Goal: Task Accomplishment & Management: Manage account settings

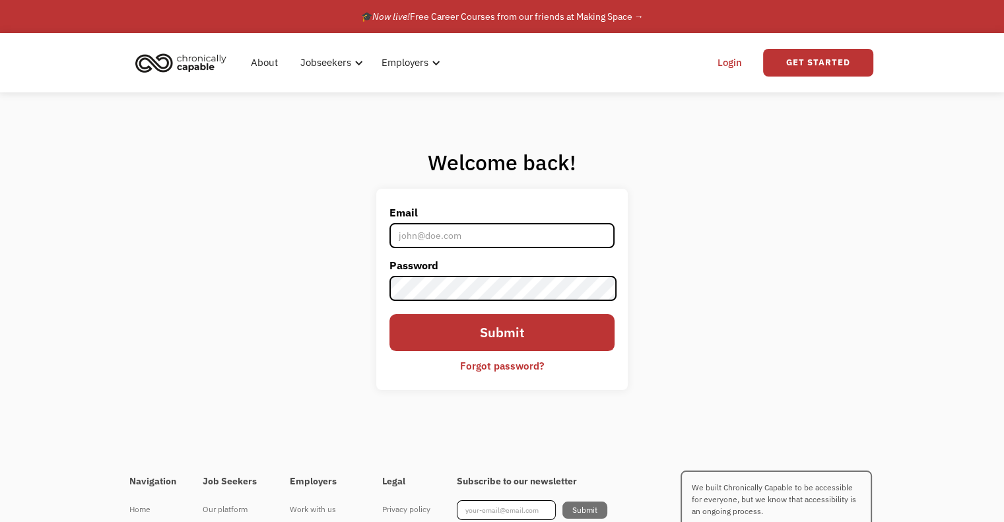
click at [464, 236] on input "Email" at bounding box center [501, 235] width 224 height 25
type input "[PERSON_NAME][EMAIL_ADDRESS][PERSON_NAME][DOMAIN_NAME]"
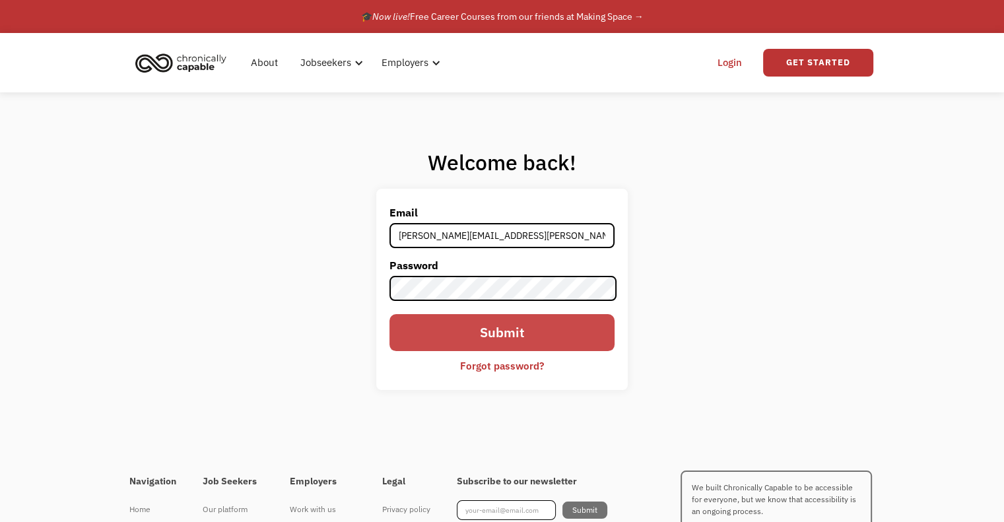
click at [538, 328] on input "Submit" at bounding box center [501, 332] width 224 height 37
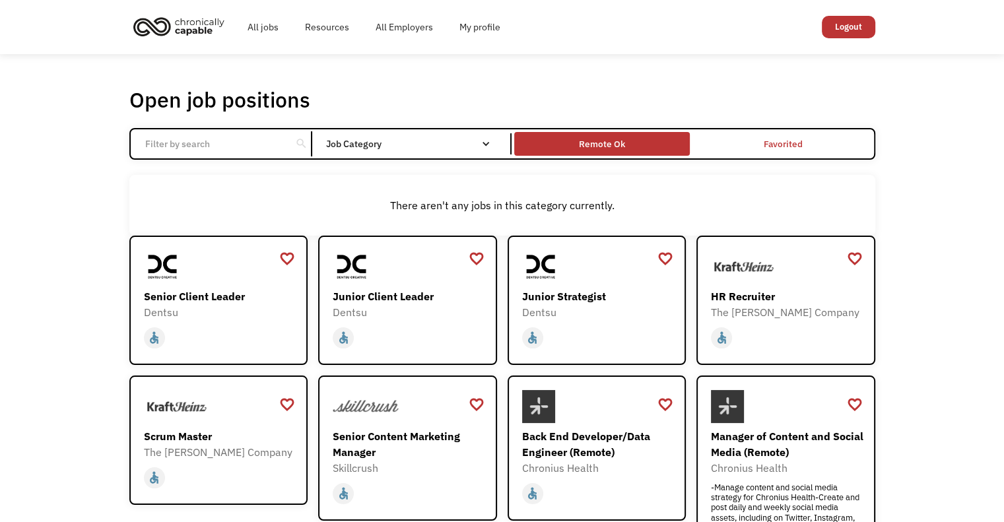
click at [634, 146] on div "Remote Ok" at bounding box center [602, 143] width 176 height 17
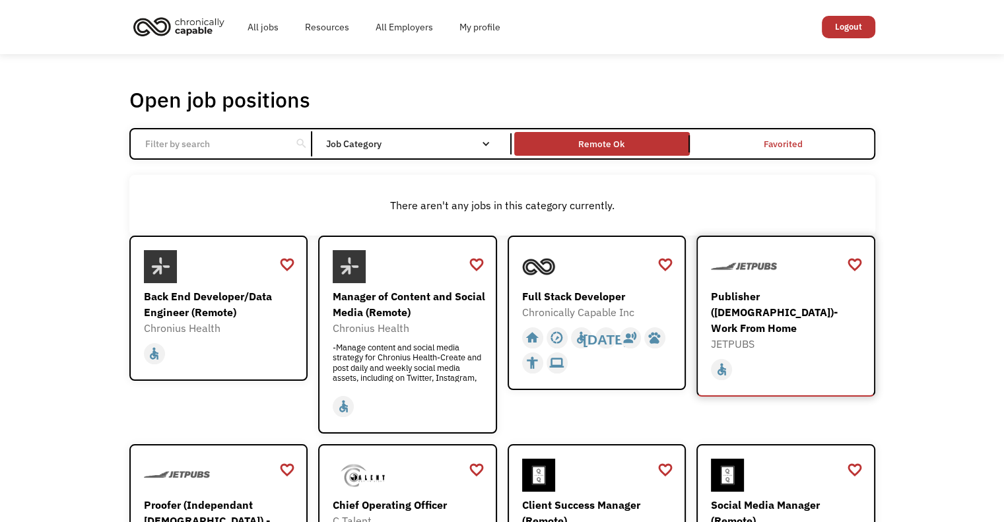
click at [810, 314] on div "Publisher (Independent Contractor)- Work From Home" at bounding box center [787, 312] width 153 height 48
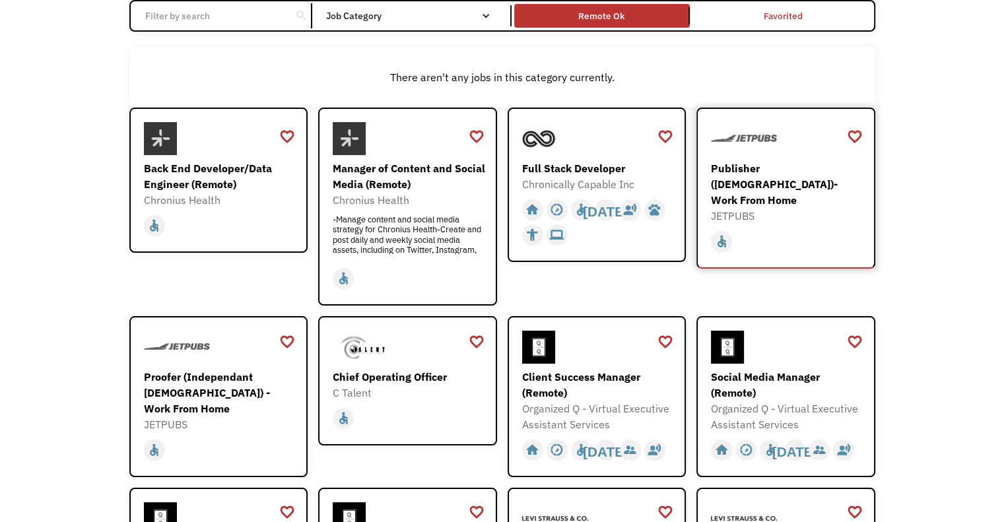
scroll to position [132, 0]
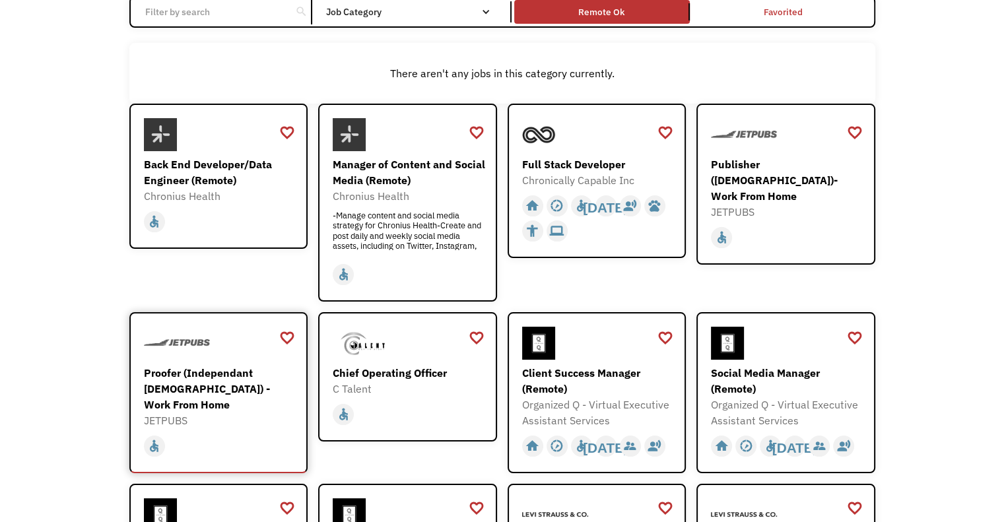
click at [233, 384] on div "Proofer (Independant [DEMOGRAPHIC_DATA]) - Work From Home" at bounding box center [220, 389] width 153 height 48
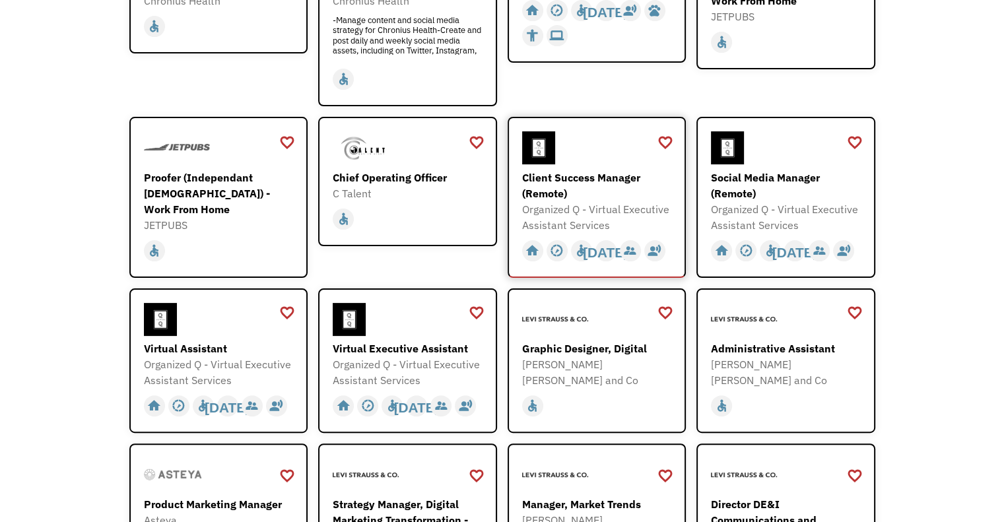
scroll to position [330, 0]
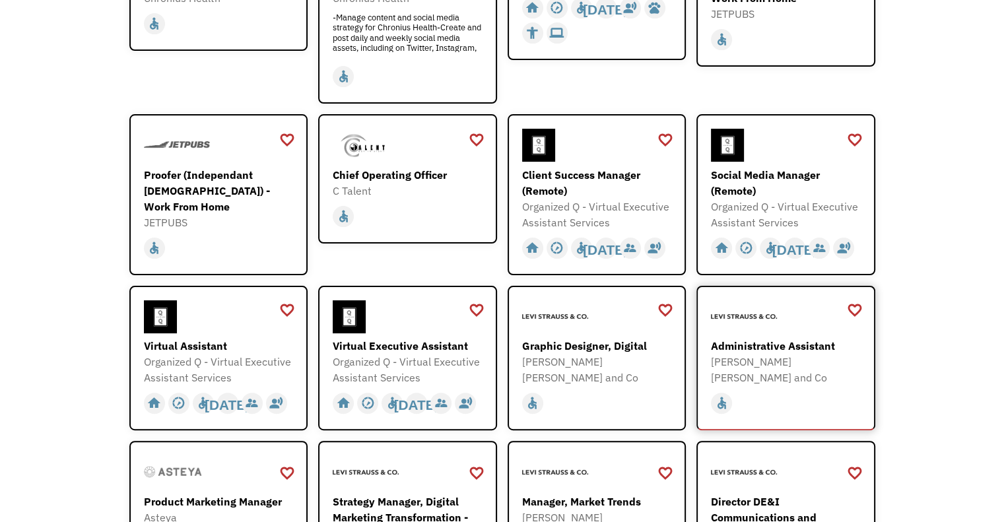
click at [735, 354] on div "Levi Strauss and Co" at bounding box center [787, 370] width 153 height 32
click at [211, 348] on div "Virtual Assistant" at bounding box center [220, 346] width 153 height 16
click at [290, 306] on div "favorite_border" at bounding box center [287, 310] width 16 height 20
click at [482, 310] on div "favorite_border" at bounding box center [476, 310] width 16 height 20
click at [849, 314] on div "favorite_border" at bounding box center [854, 310] width 16 height 20
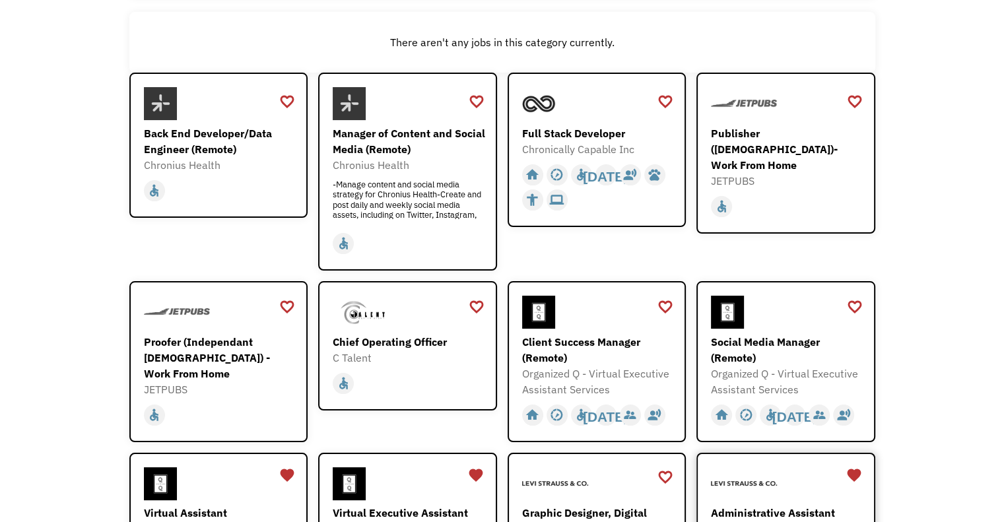
scroll to position [132, 0]
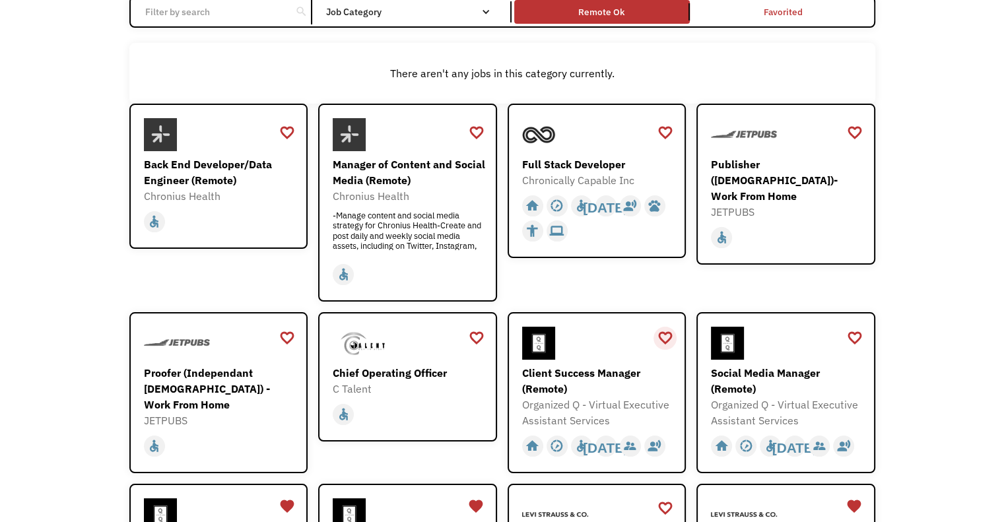
click at [661, 334] on div "favorite_border" at bounding box center [665, 338] width 16 height 20
click at [280, 339] on div "favorite_border" at bounding box center [287, 338] width 16 height 20
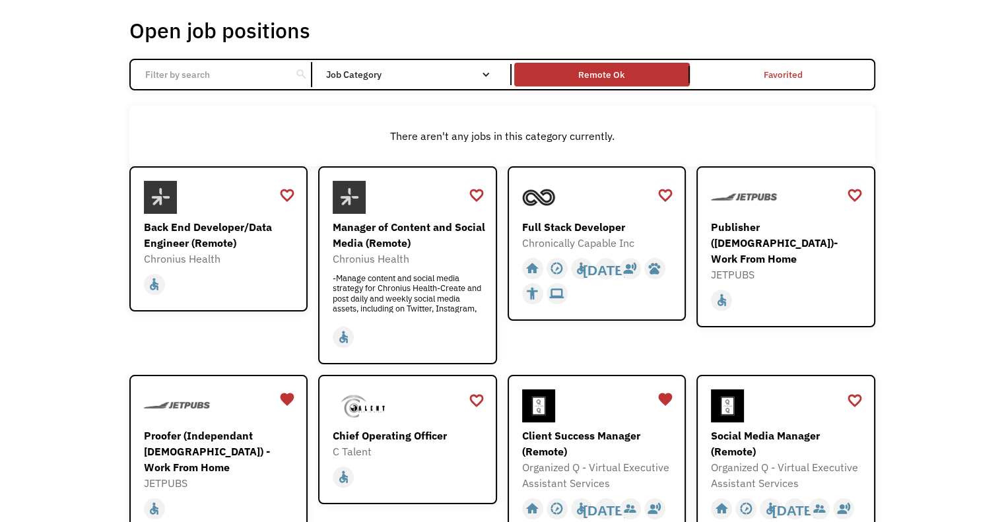
scroll to position [66, 0]
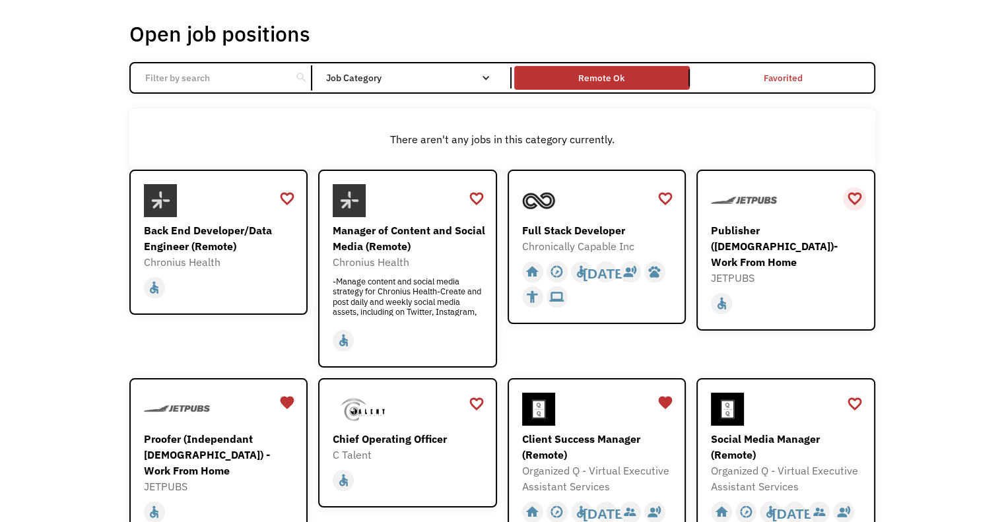
click at [855, 195] on div "favorite_border" at bounding box center [854, 199] width 16 height 20
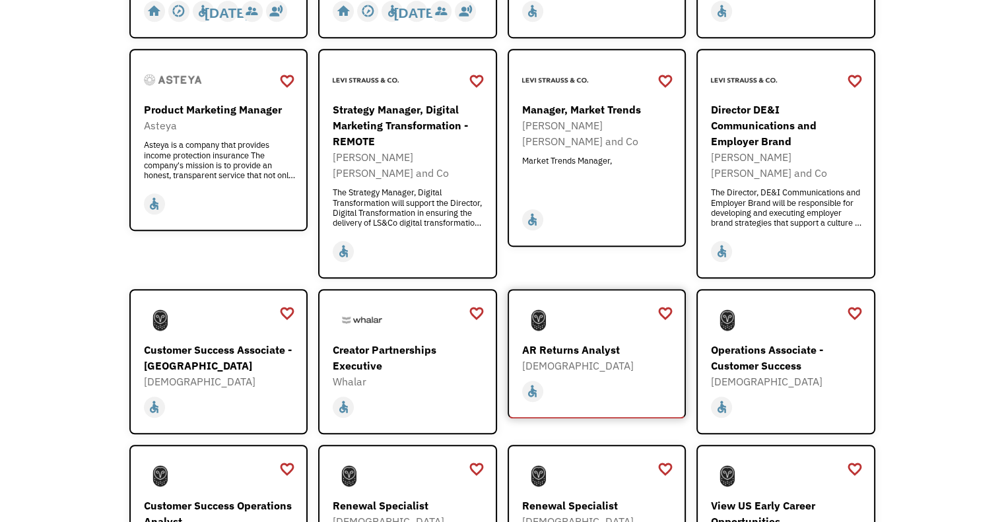
scroll to position [726, 0]
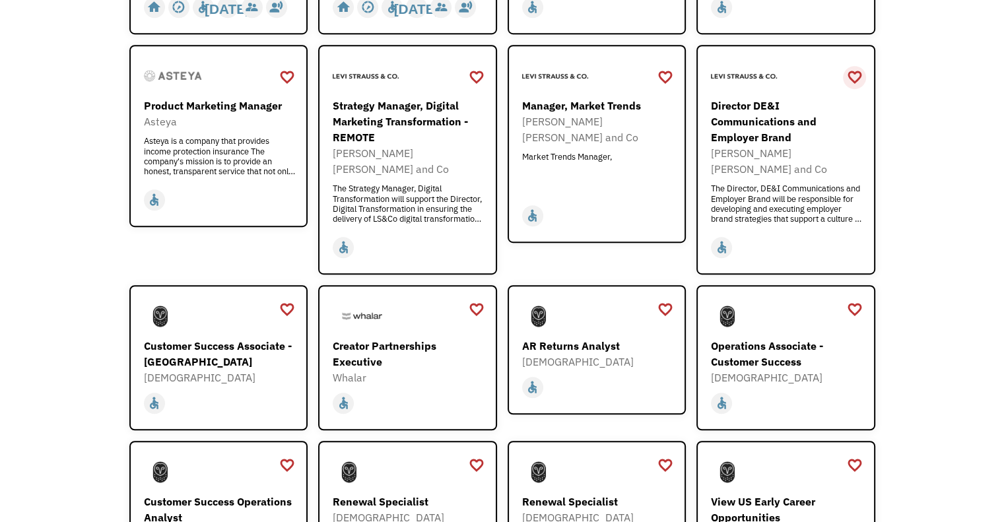
click at [852, 68] on div "favorite_border" at bounding box center [854, 77] width 16 height 20
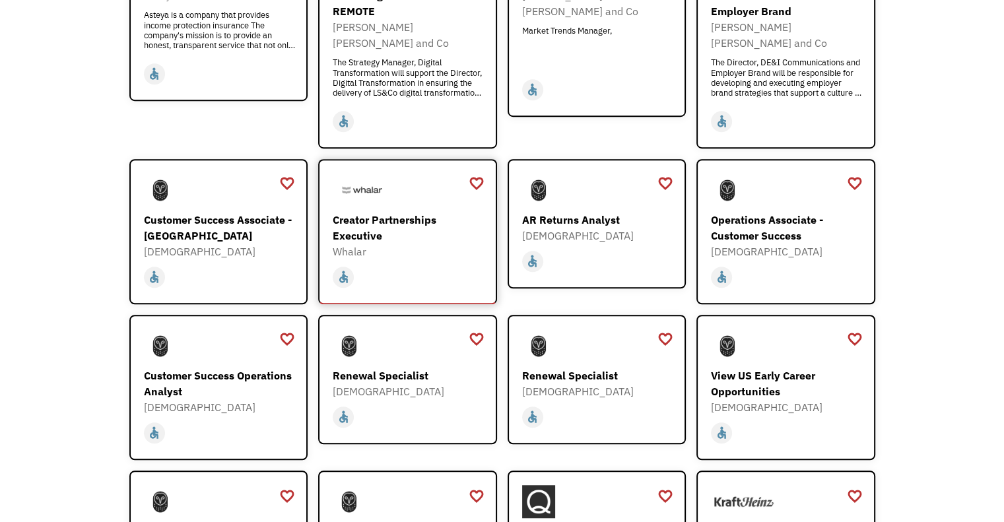
scroll to position [858, 0]
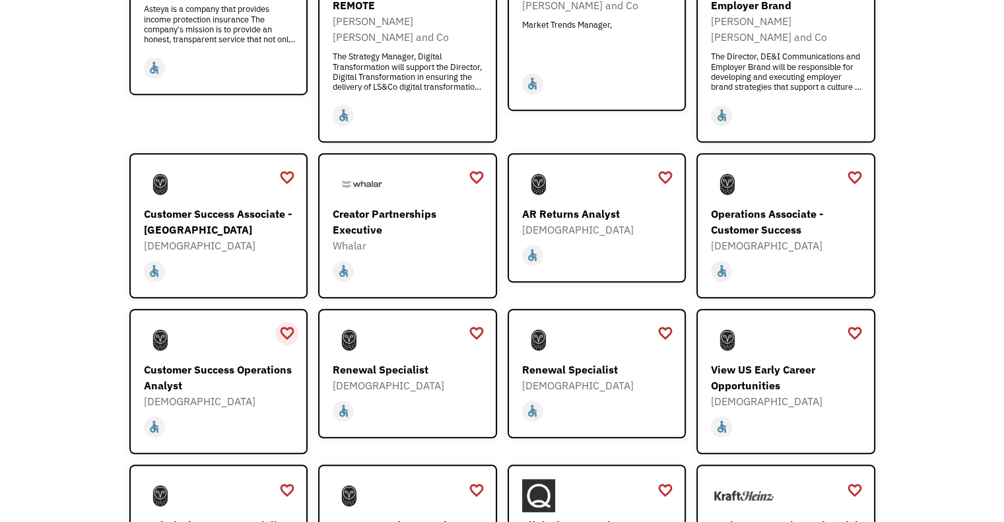
click at [288, 323] on div "favorite_border" at bounding box center [287, 333] width 16 height 20
click at [855, 323] on div "favorite_border" at bounding box center [854, 333] width 16 height 20
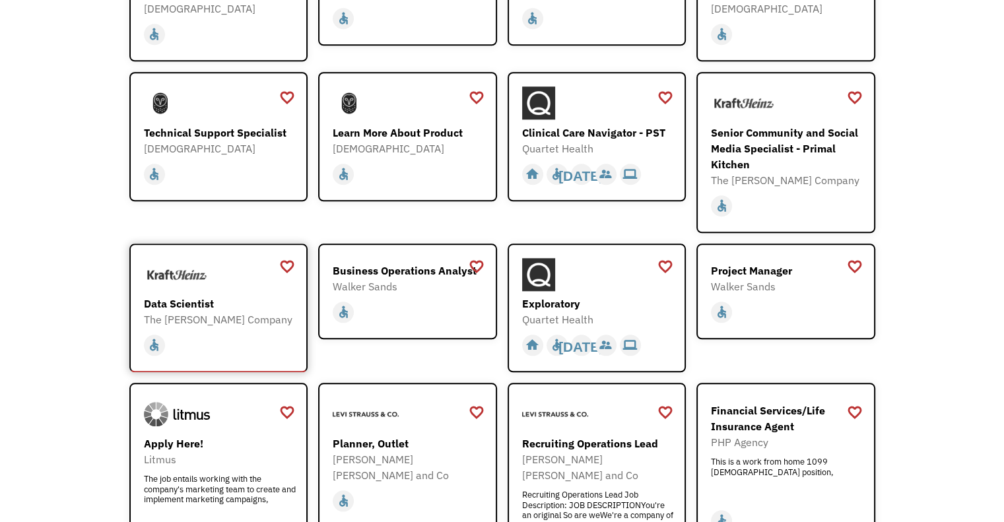
scroll to position [1254, 0]
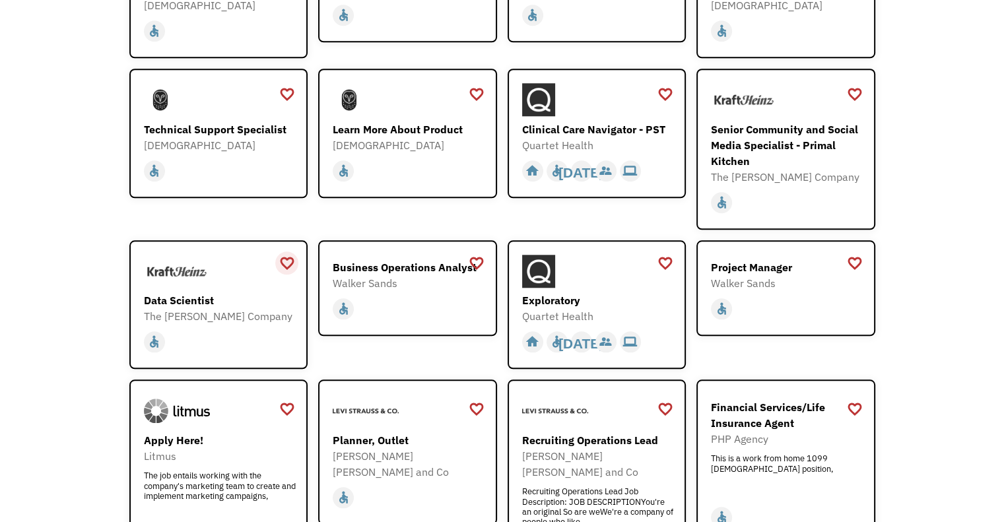
click at [287, 253] on div "favorite_border" at bounding box center [287, 263] width 16 height 20
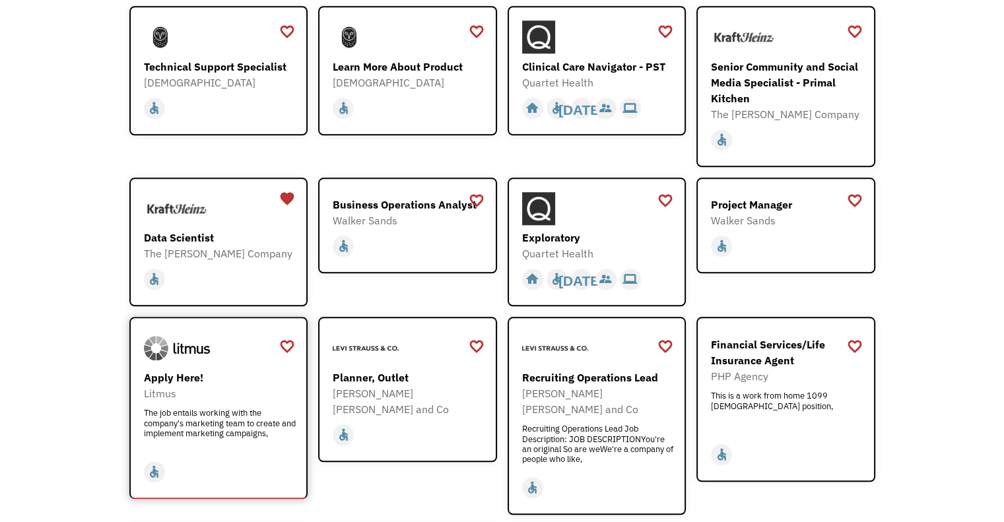
scroll to position [1320, 0]
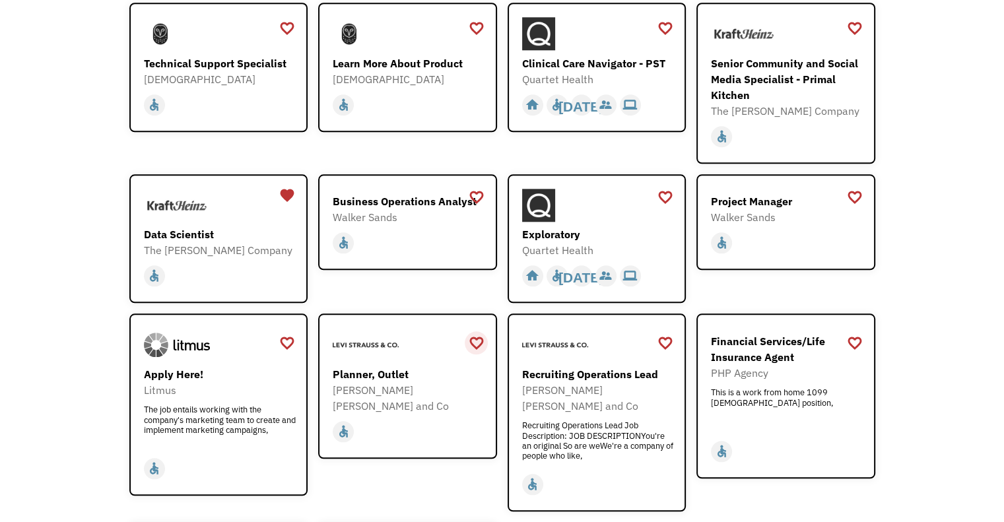
click at [474, 333] on div "favorite_border" at bounding box center [476, 343] width 16 height 20
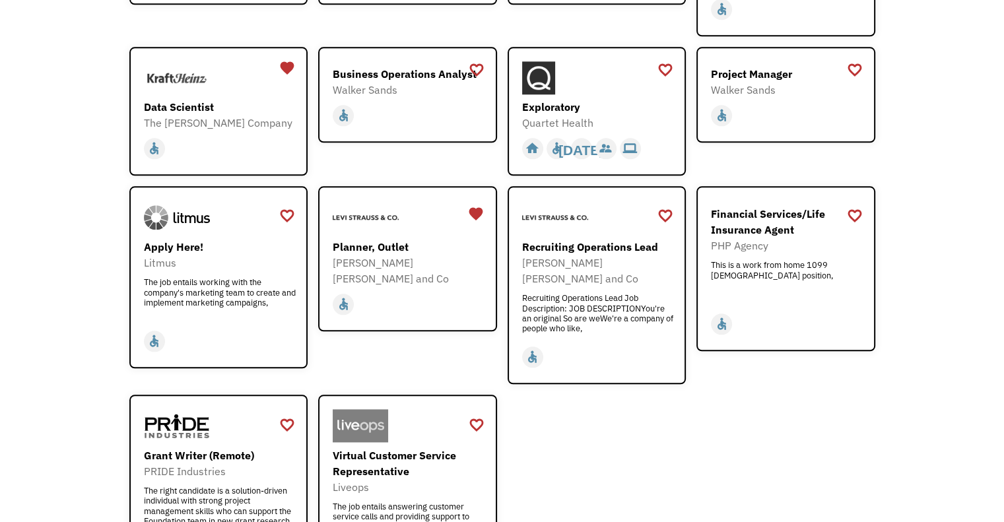
scroll to position [1452, 0]
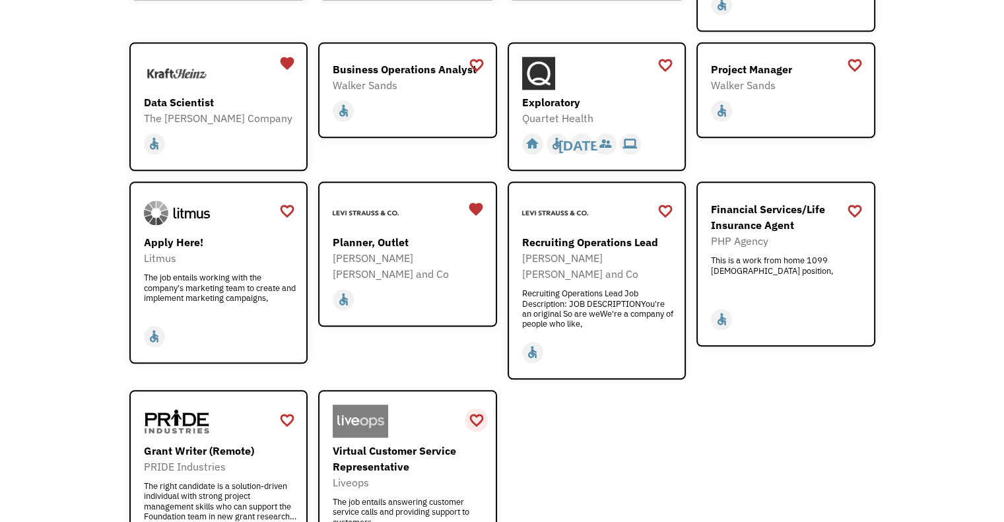
click at [474, 411] on div "favorite_border" at bounding box center [476, 421] width 16 height 20
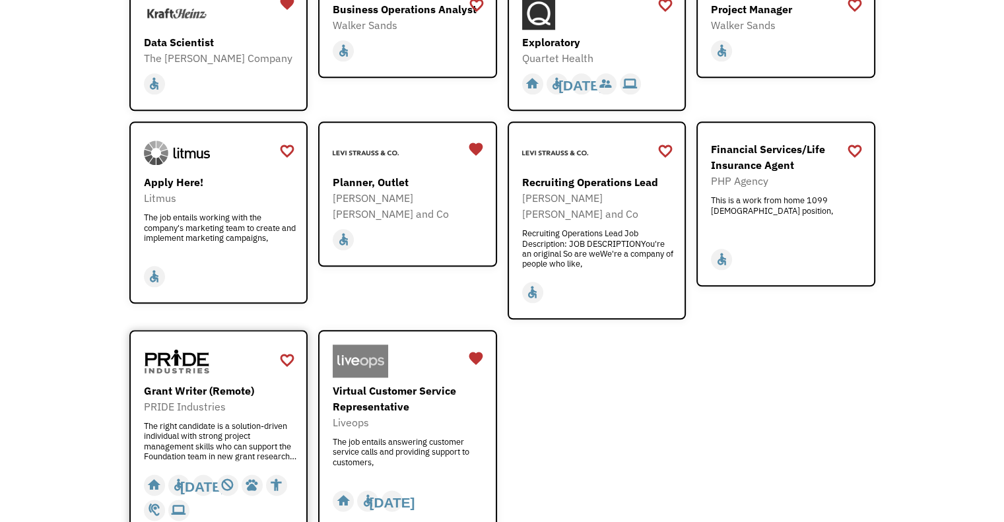
scroll to position [1518, 0]
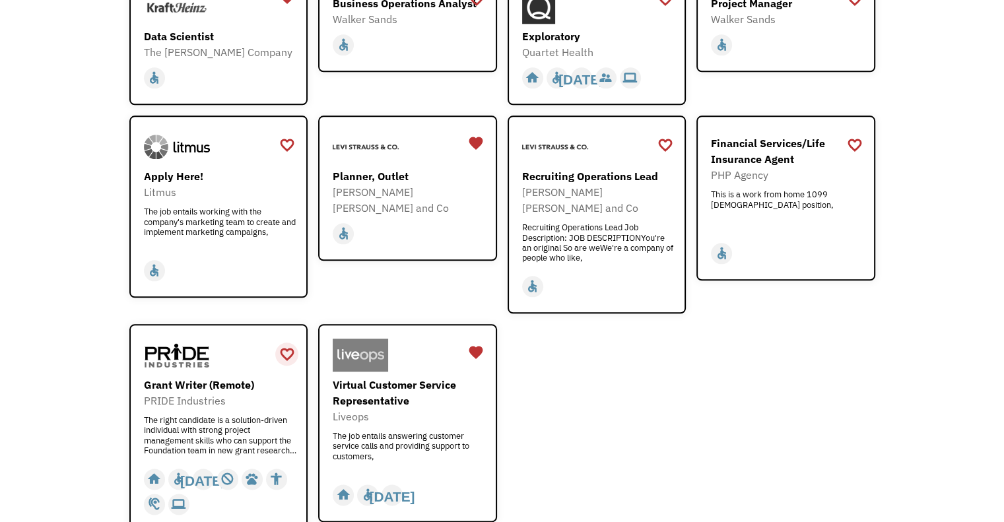
click at [286, 345] on div "favorite_border" at bounding box center [287, 355] width 16 height 20
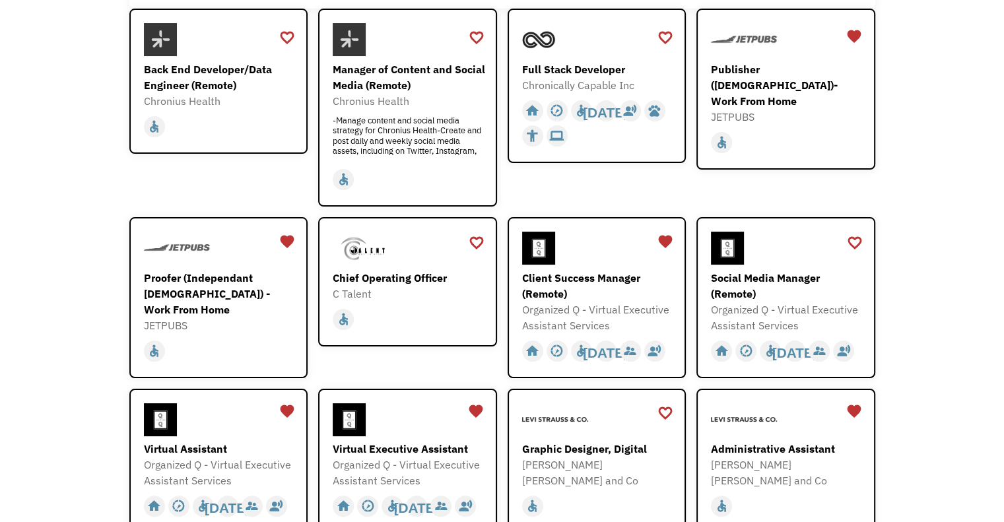
scroll to position [0, 0]
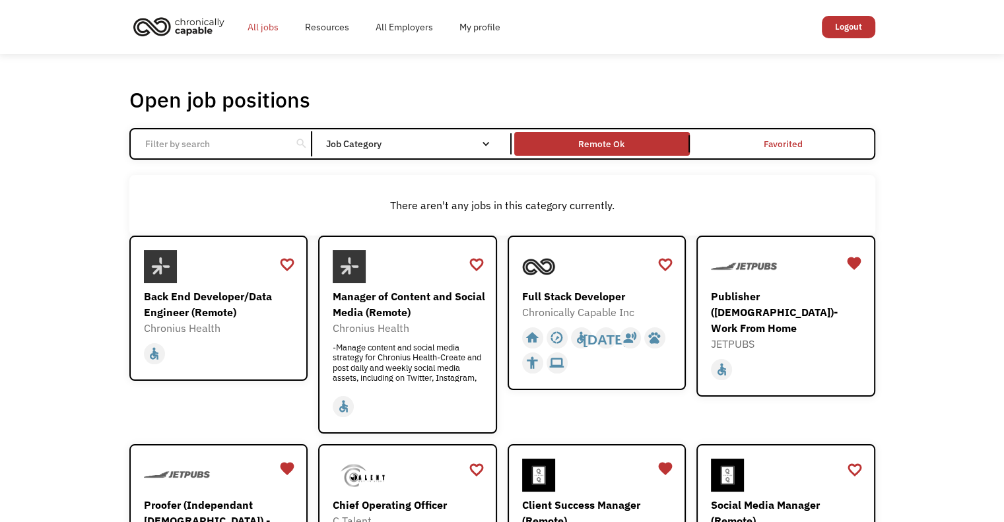
click at [269, 26] on link "All jobs" at bounding box center [262, 27] width 57 height 42
click at [487, 31] on link "My profile" at bounding box center [479, 27] width 67 height 42
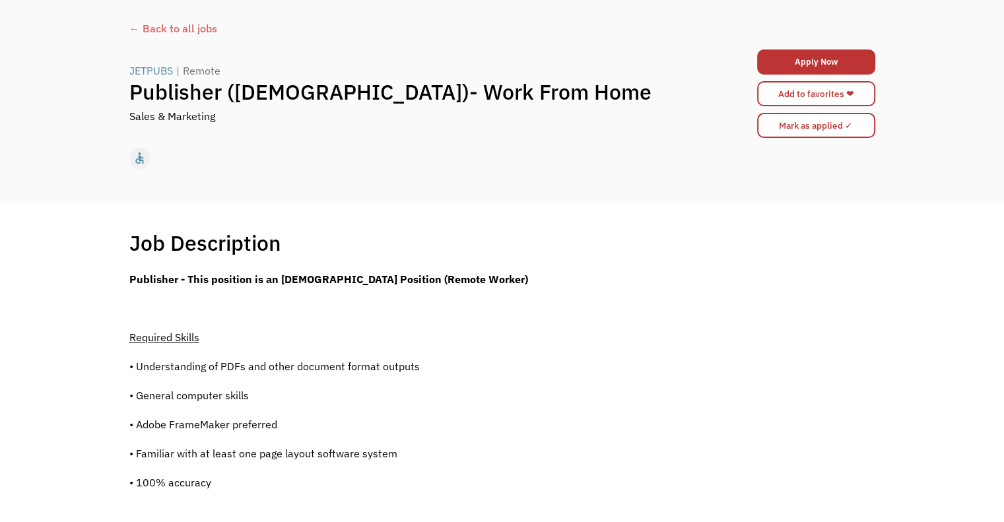
scroll to position [66, 0]
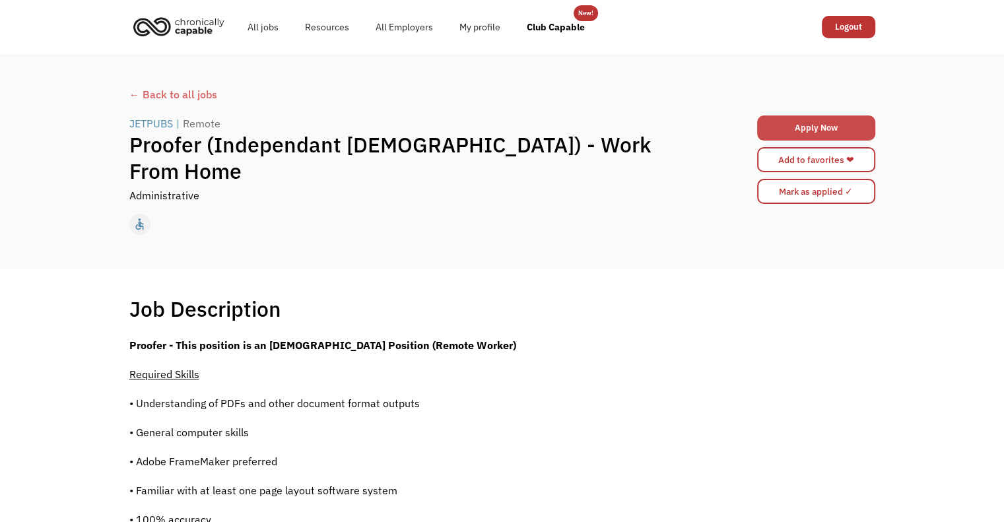
click at [840, 128] on link "Apply Now" at bounding box center [816, 128] width 118 height 25
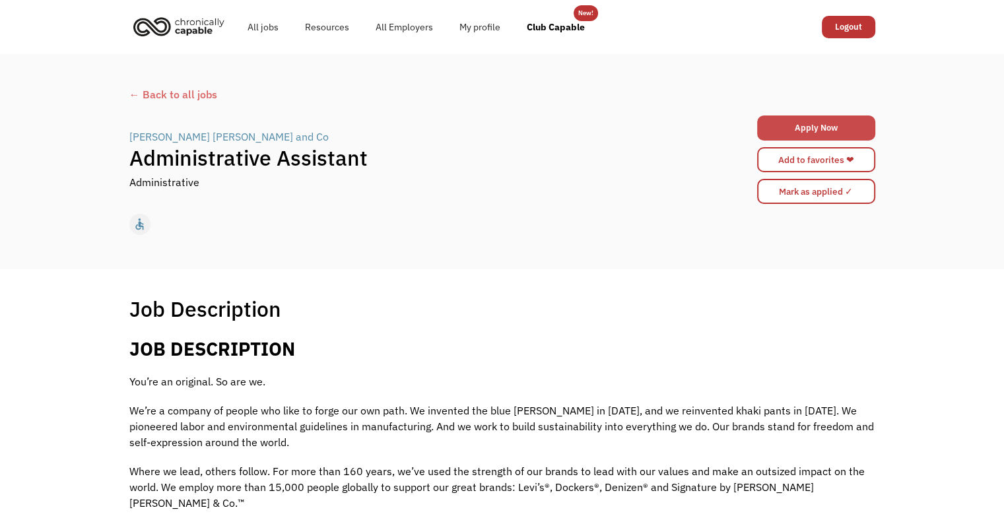
click at [820, 124] on link "Apply Now" at bounding box center [816, 128] width 118 height 25
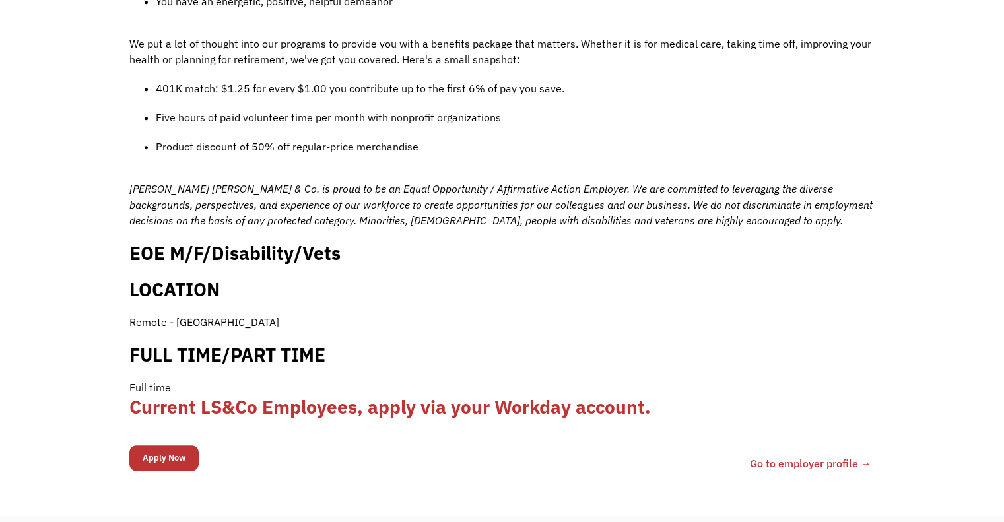
scroll to position [1452, 0]
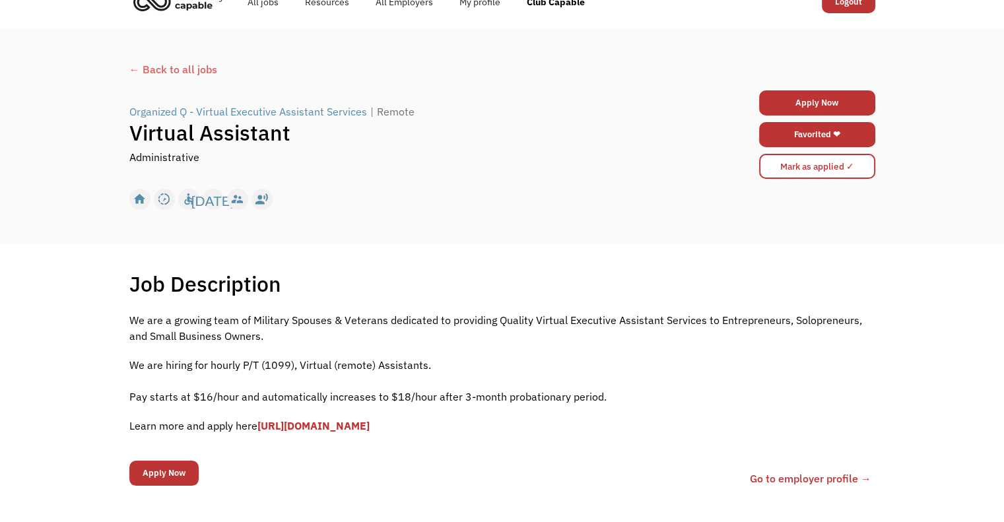
scroll to position [66, 0]
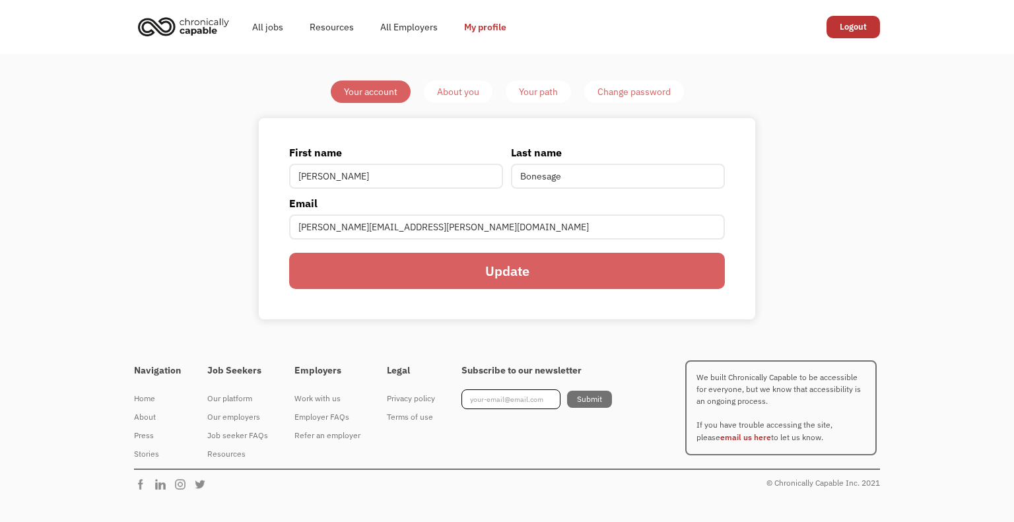
click at [457, 81] on link "About you" at bounding box center [458, 92] width 69 height 22
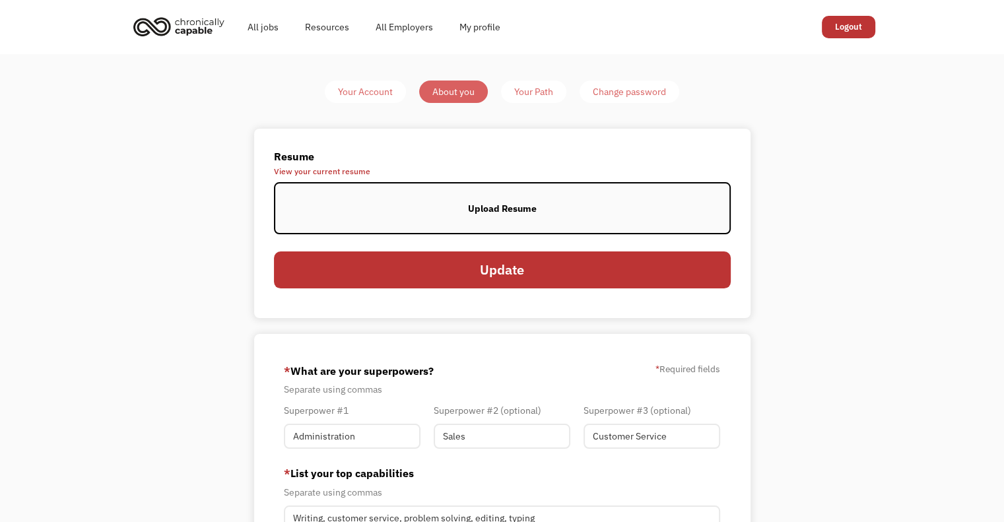
click at [519, 205] on div "Upload Resume" at bounding box center [502, 209] width 69 height 16
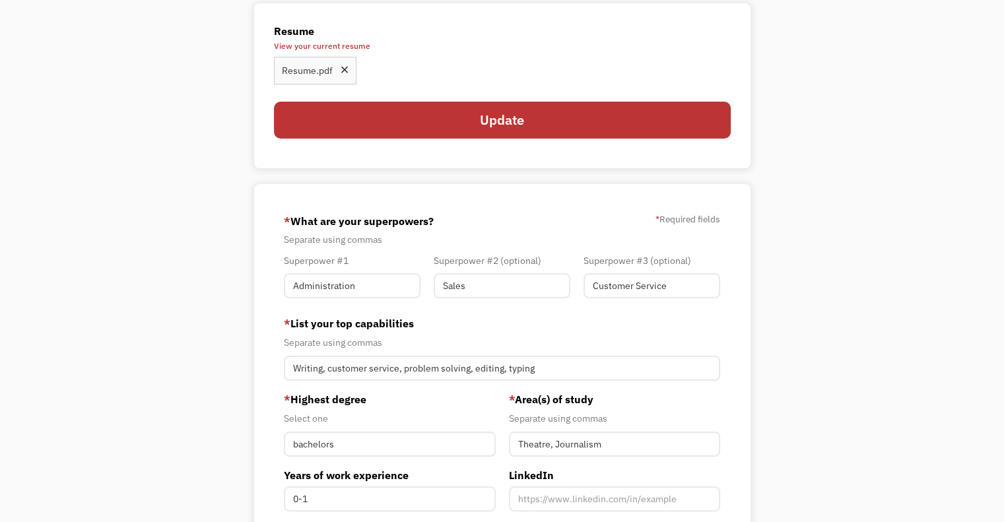
scroll to position [66, 0]
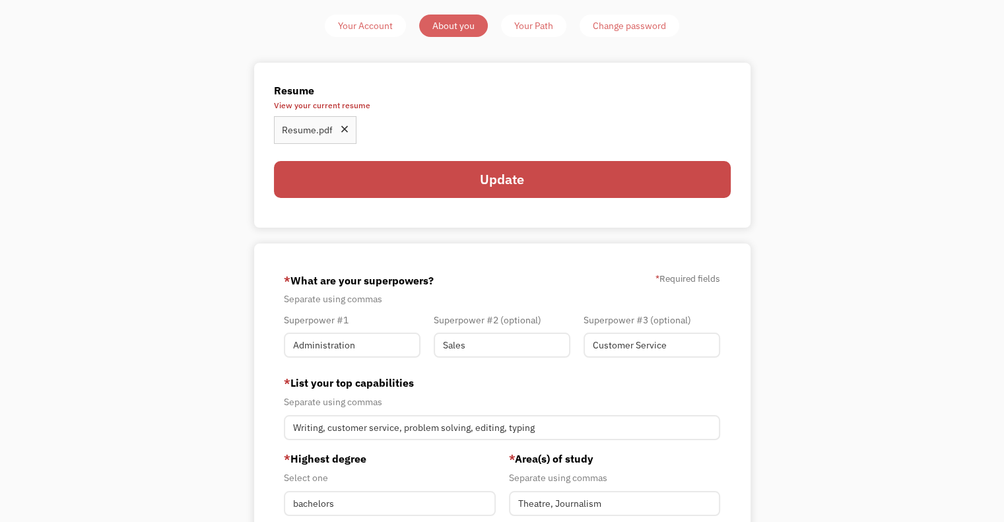
click at [465, 172] on input "Update" at bounding box center [502, 179] width 457 height 37
type input "Please wait..."
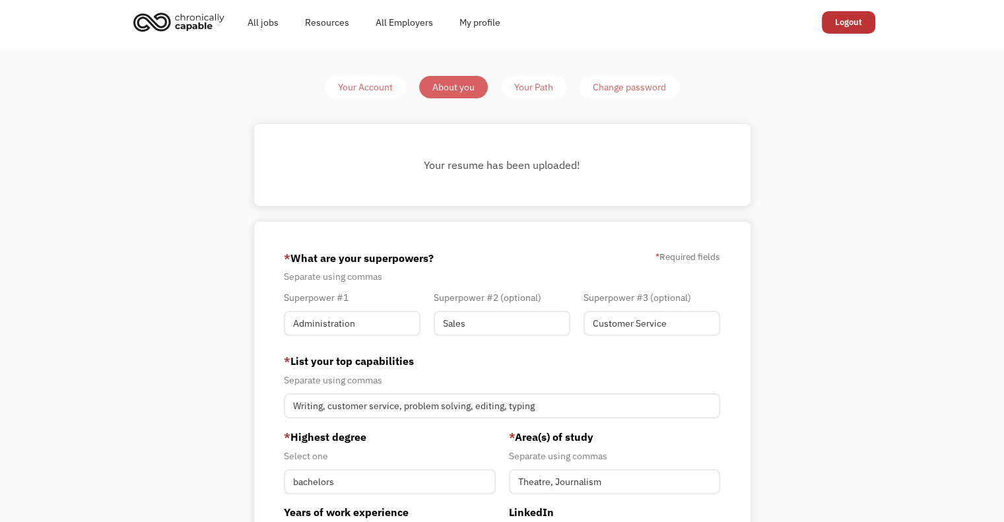
scroll to position [0, 0]
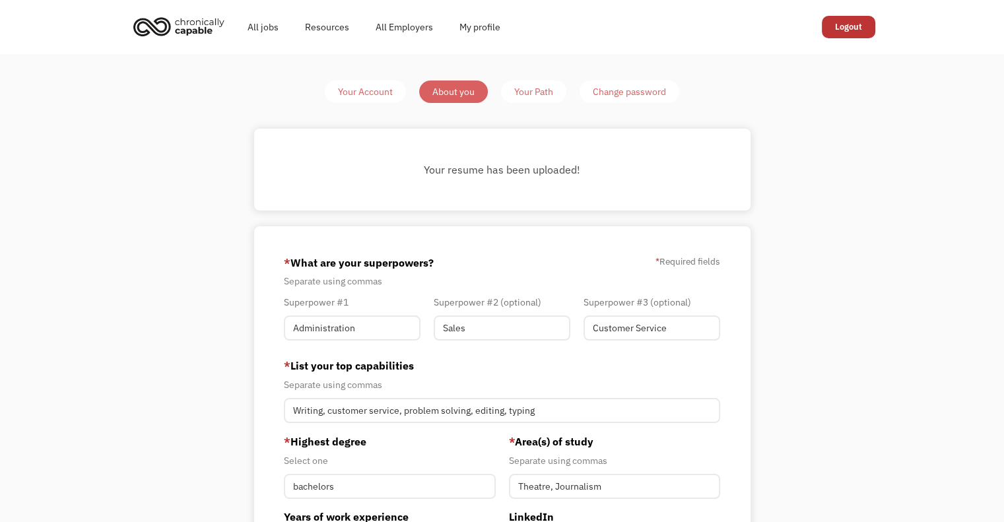
click at [545, 90] on div "Your Path" at bounding box center [533, 92] width 39 height 16
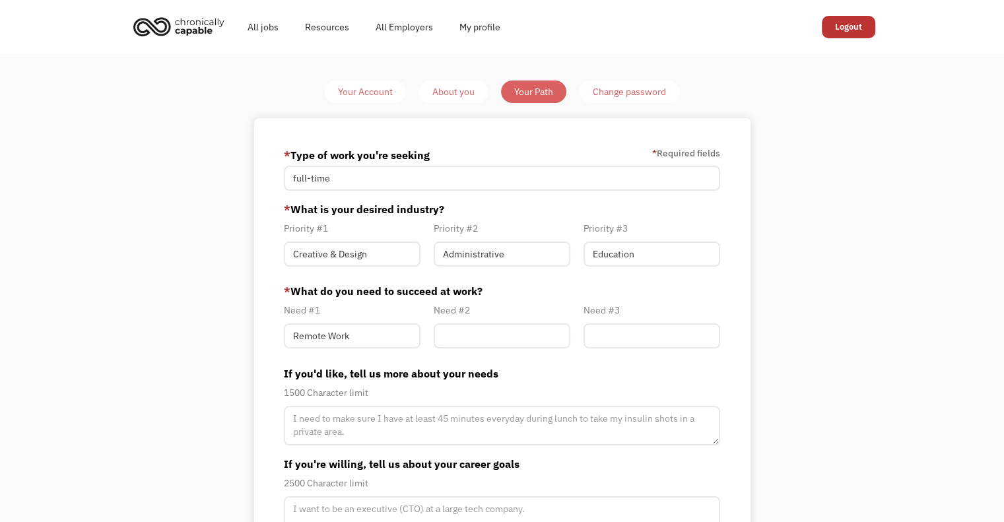
click at [640, 84] on div "Change password" at bounding box center [629, 92] width 73 height 16
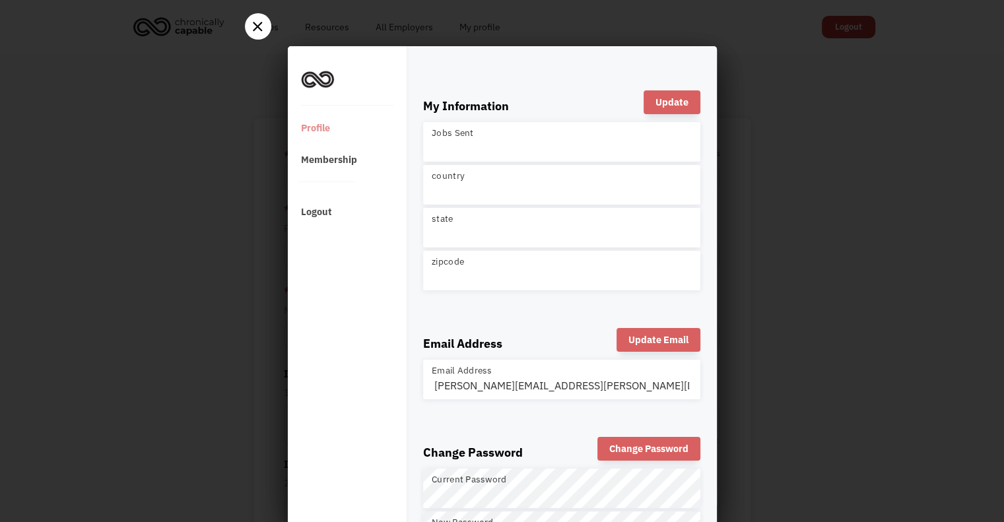
click at [253, 25] on icon at bounding box center [258, 27] width 18 height 18
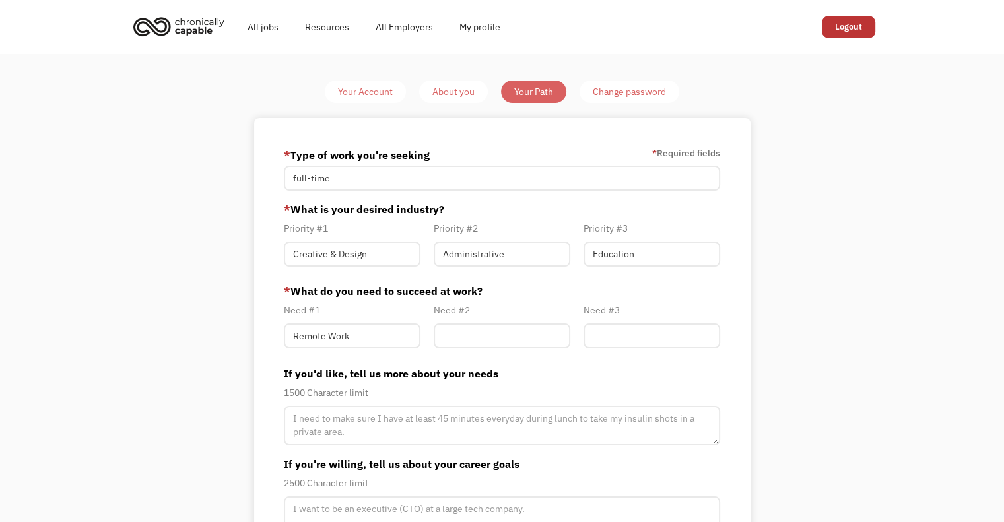
click at [171, 26] on img "home" at bounding box center [178, 26] width 99 height 29
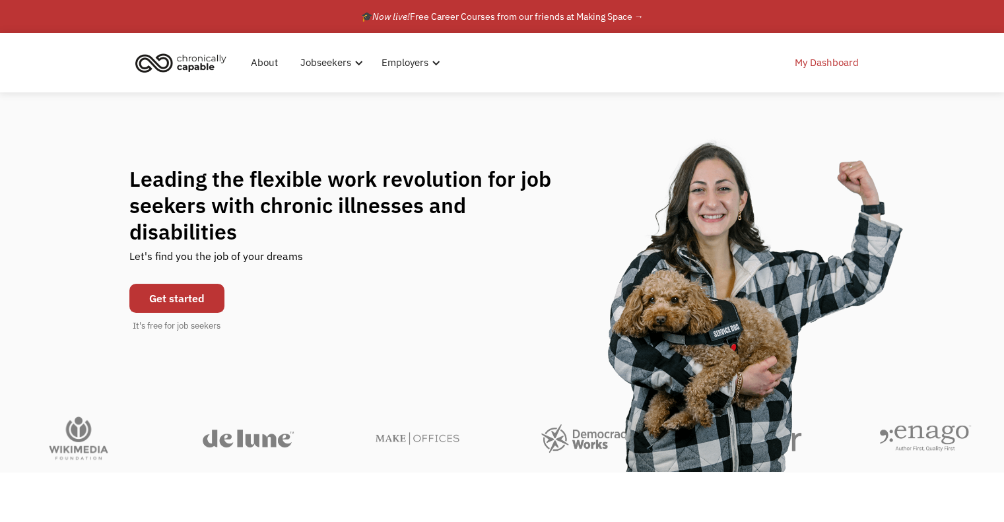
click at [826, 69] on link "My Dashboard" at bounding box center [827, 63] width 80 height 42
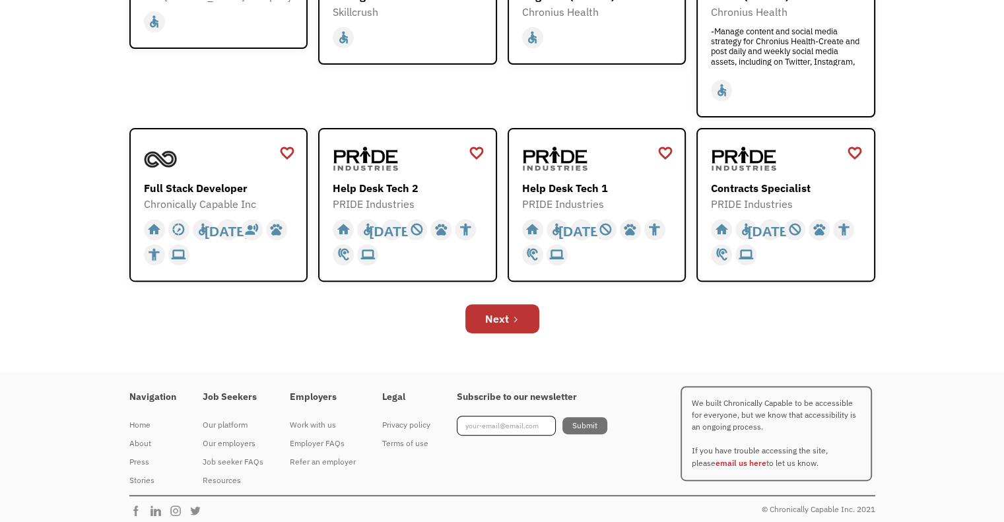
scroll to position [462, 0]
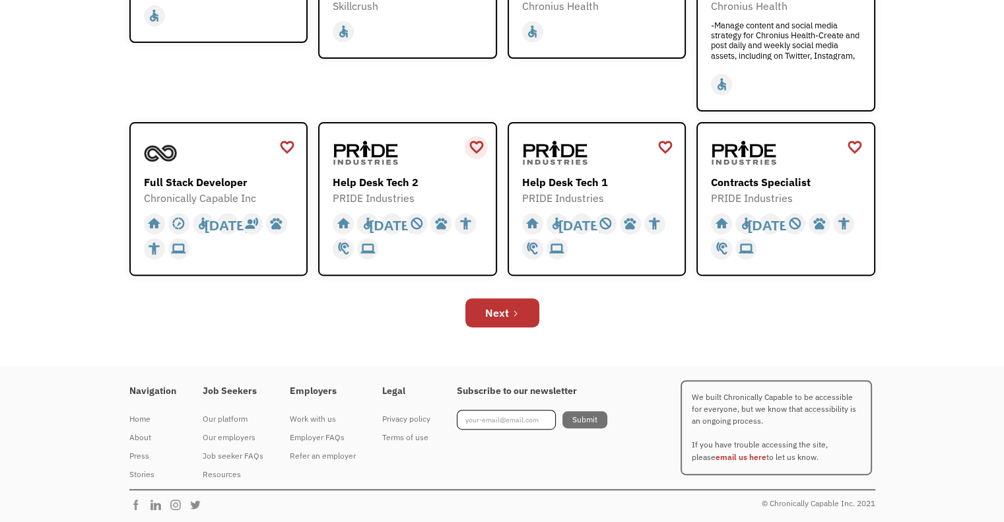
click at [473, 150] on div "favorite_border" at bounding box center [476, 147] width 16 height 20
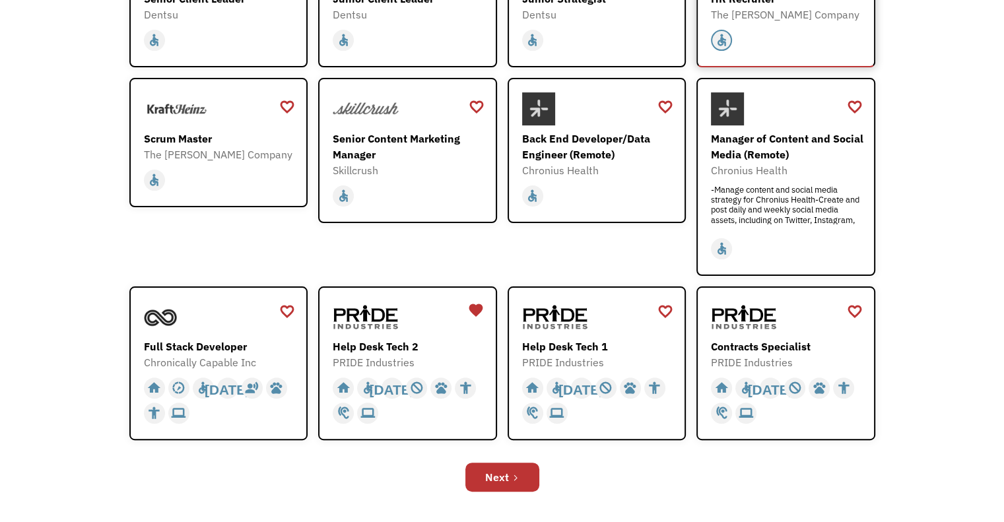
scroll to position [264, 0]
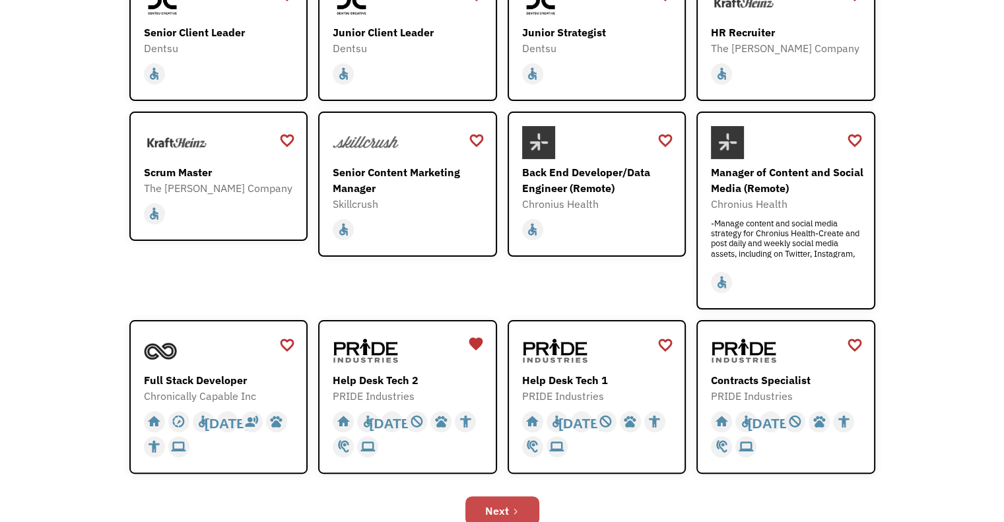
click at [488, 512] on div "Next" at bounding box center [497, 511] width 24 height 16
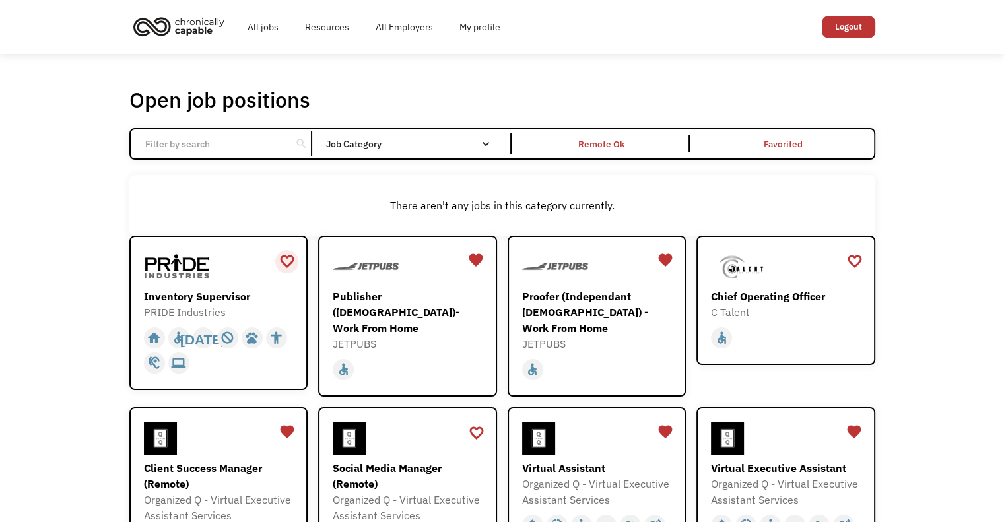
click at [286, 261] on div "favorite_border" at bounding box center [287, 261] width 16 height 20
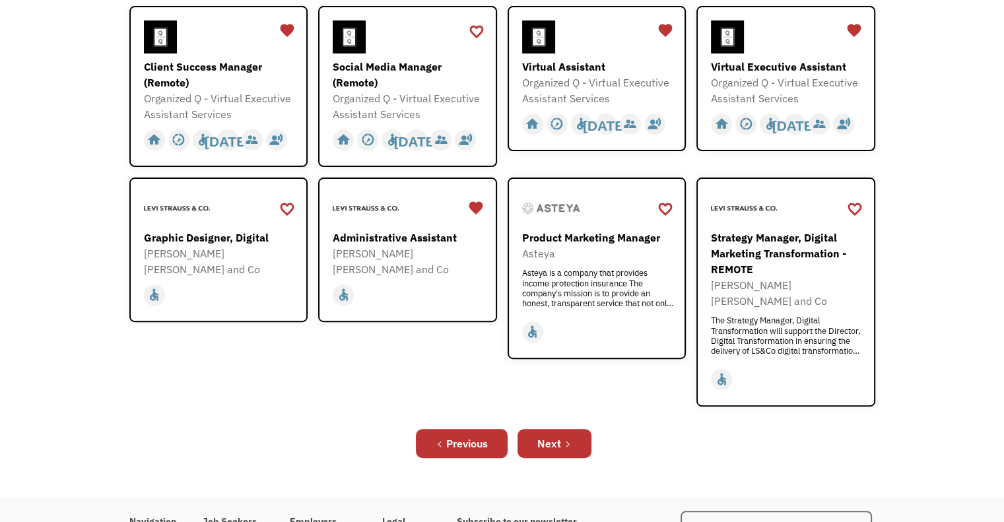
scroll to position [396, 0]
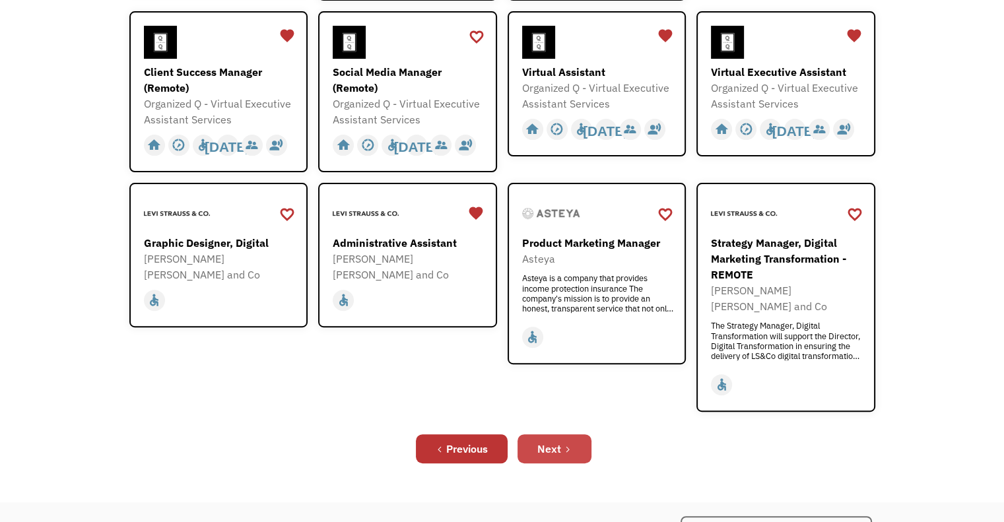
click at [552, 441] on div "Next" at bounding box center [549, 449] width 24 height 16
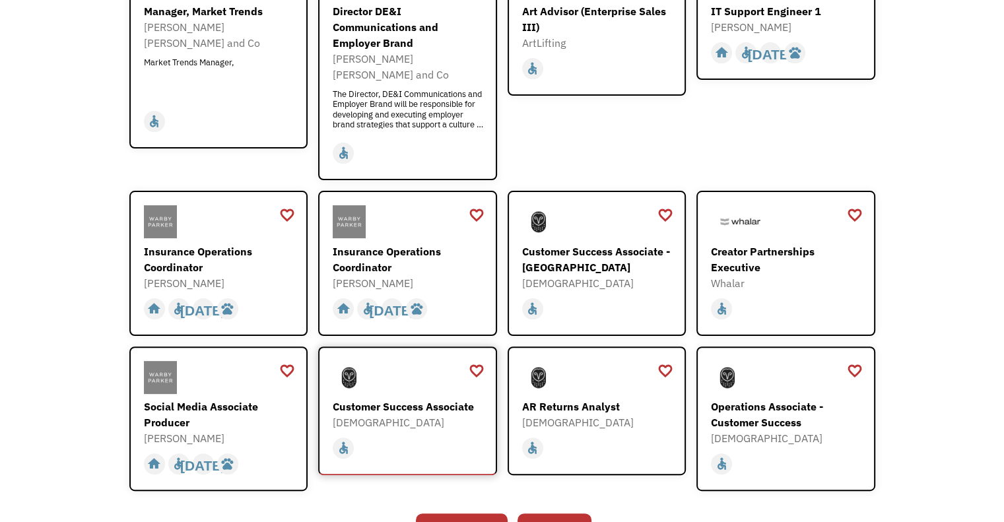
scroll to position [330, 0]
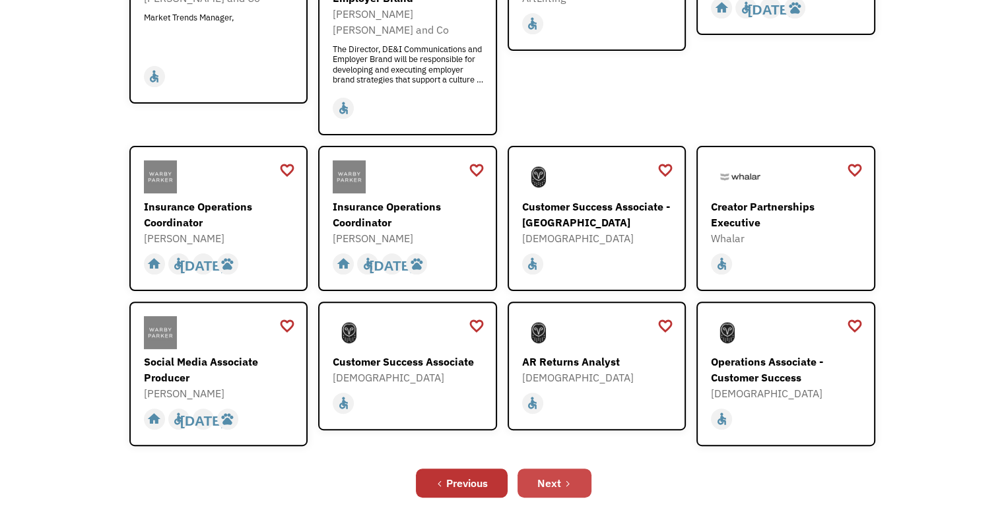
click at [557, 475] on div "Next" at bounding box center [549, 483] width 24 height 16
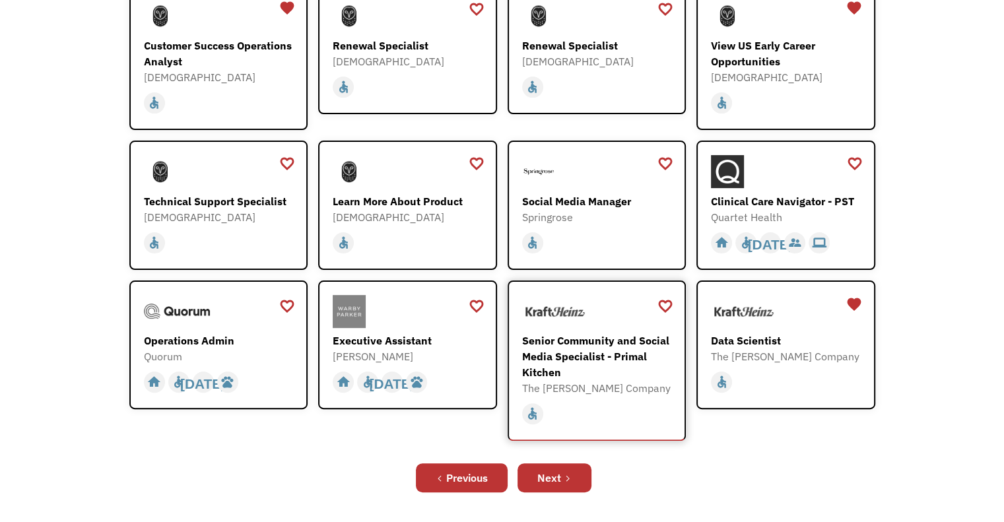
scroll to position [264, 0]
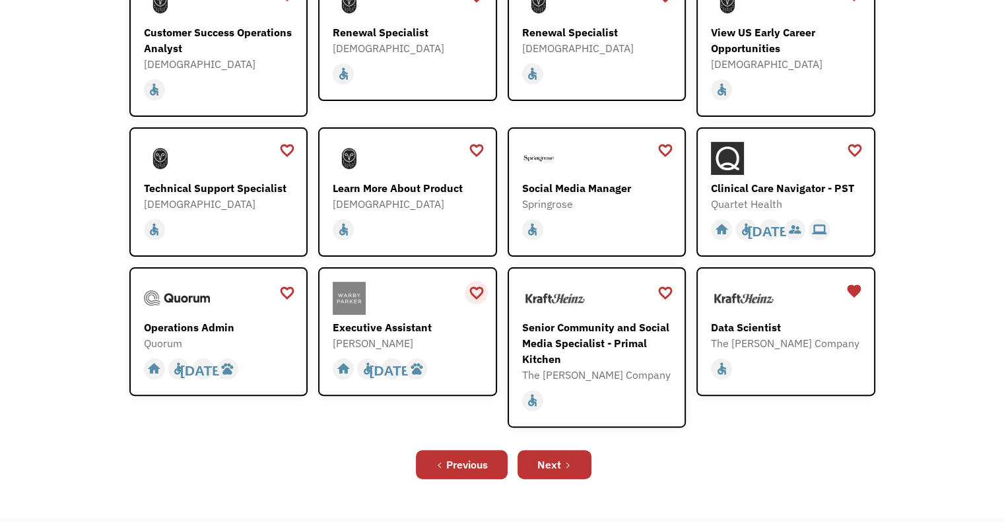
click at [483, 288] on div "favorite_border" at bounding box center [476, 293] width 16 height 20
click at [559, 467] on div "Next" at bounding box center [549, 465] width 24 height 16
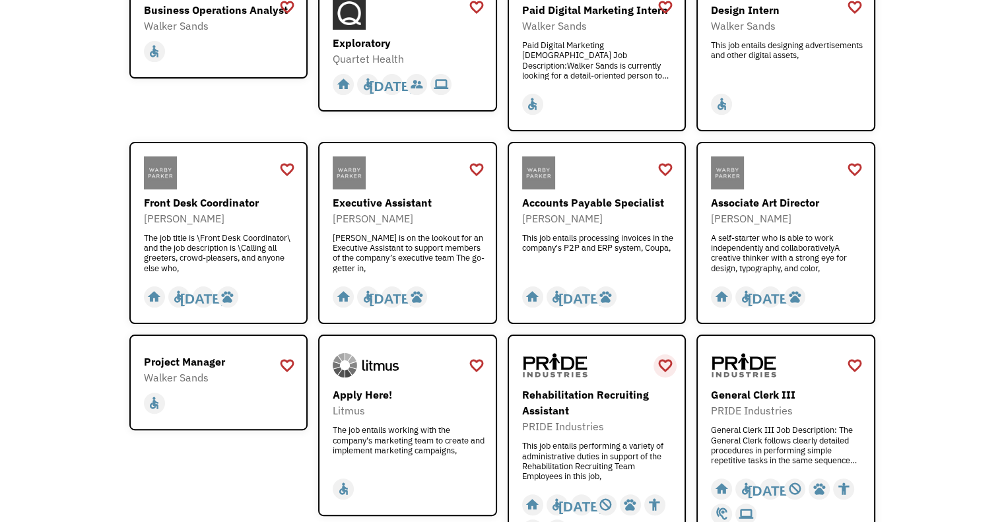
scroll to position [264, 0]
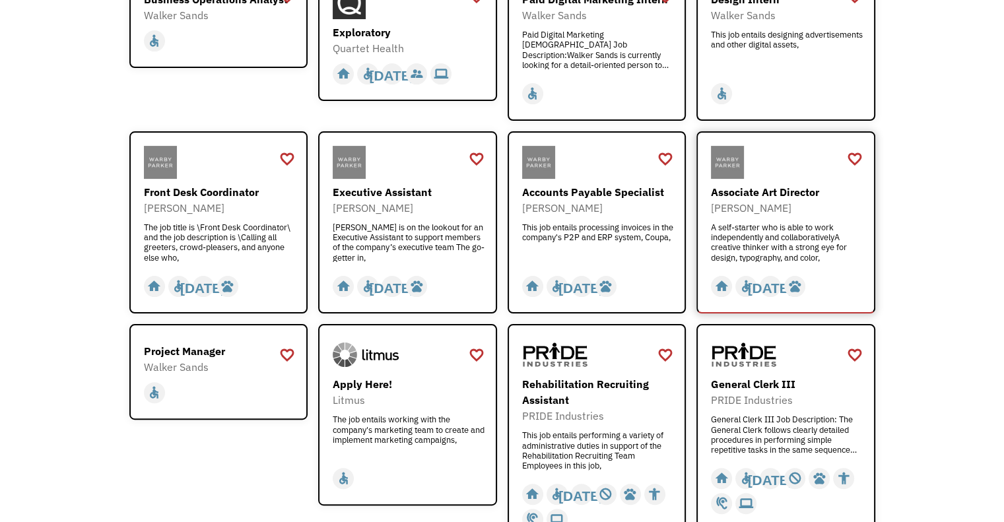
click at [853, 160] on div "favorite_border" at bounding box center [854, 159] width 16 height 20
click at [290, 157] on div "favorite_border" at bounding box center [287, 159] width 16 height 20
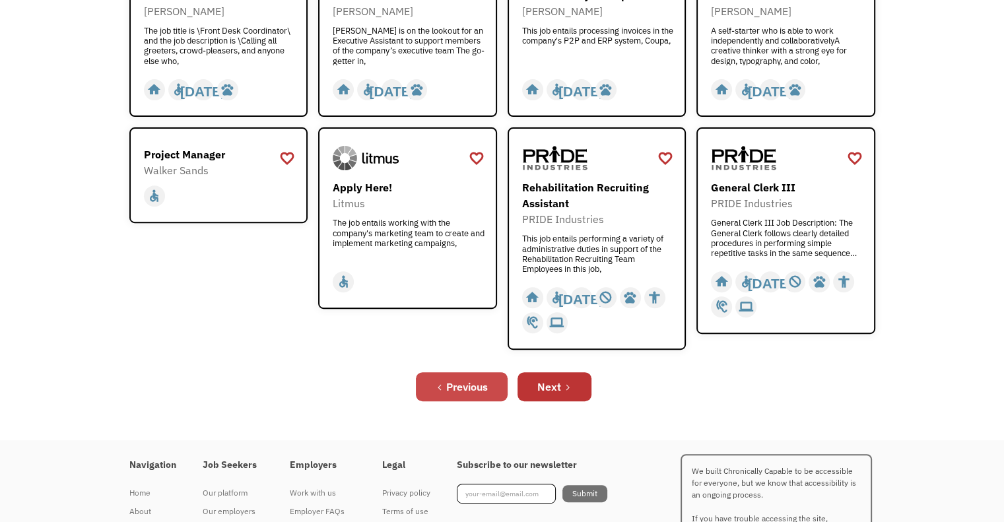
scroll to position [462, 0]
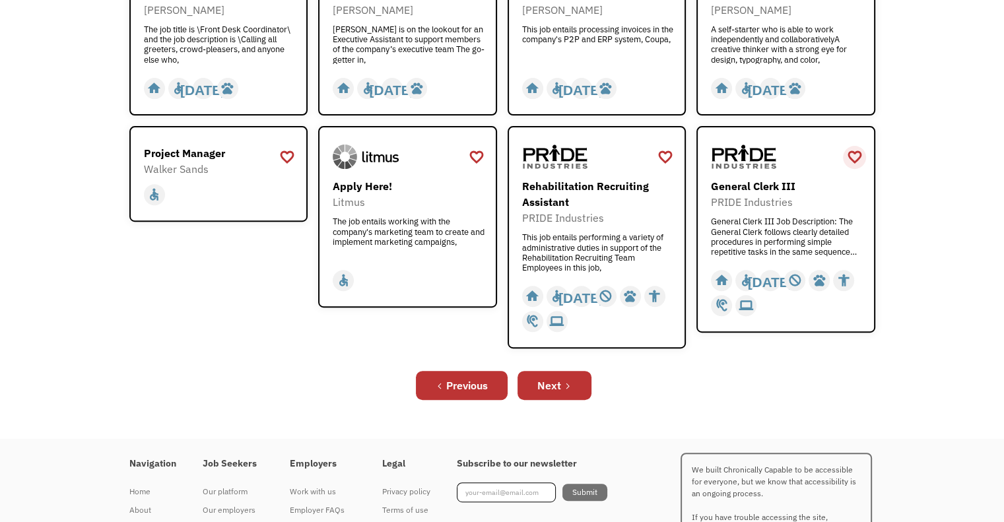
click at [853, 149] on div "favorite_border" at bounding box center [854, 157] width 16 height 20
click at [676, 156] on div "favorite_border" at bounding box center [664, 157] width 23 height 23
click at [572, 374] on link "Next" at bounding box center [555, 385] width 74 height 29
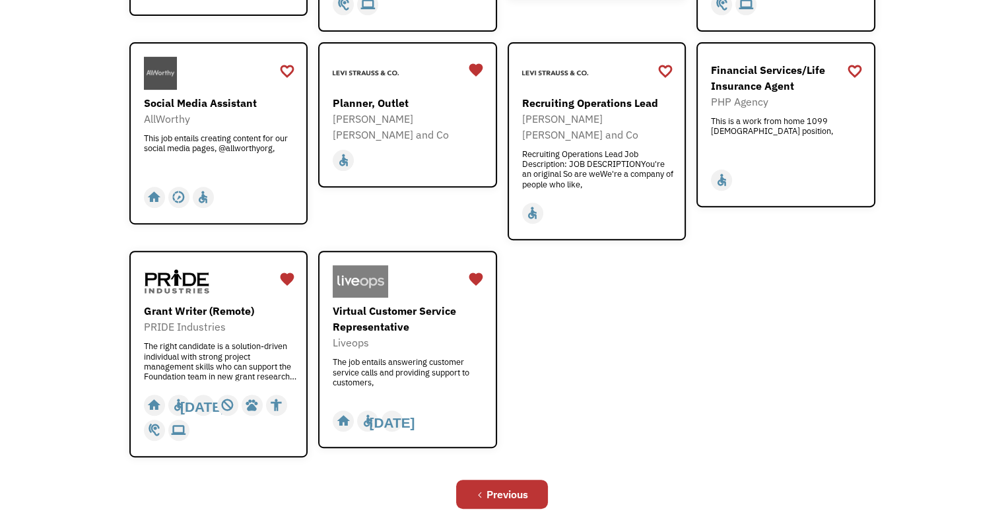
scroll to position [462, 0]
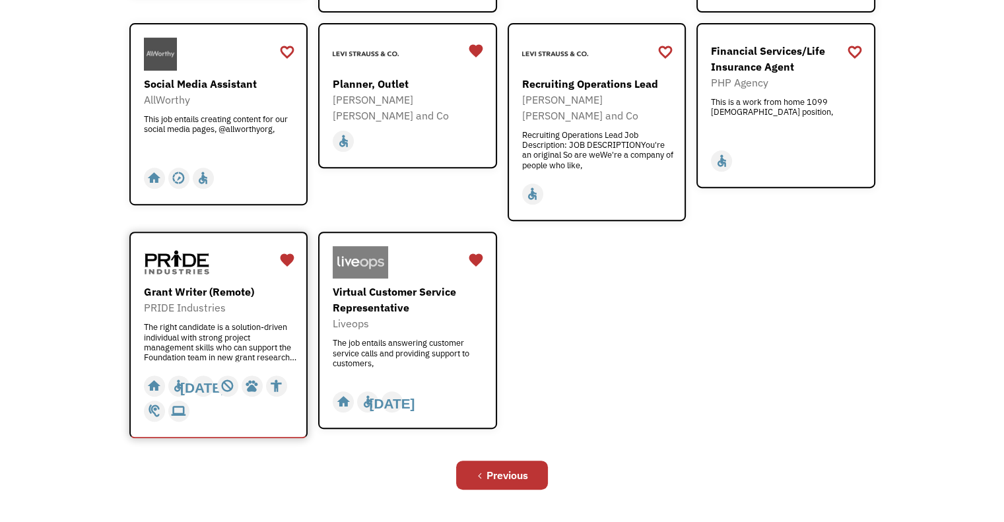
click at [231, 322] on div "The right candidate is a solution-driven individual with strong project managem…" at bounding box center [220, 342] width 153 height 40
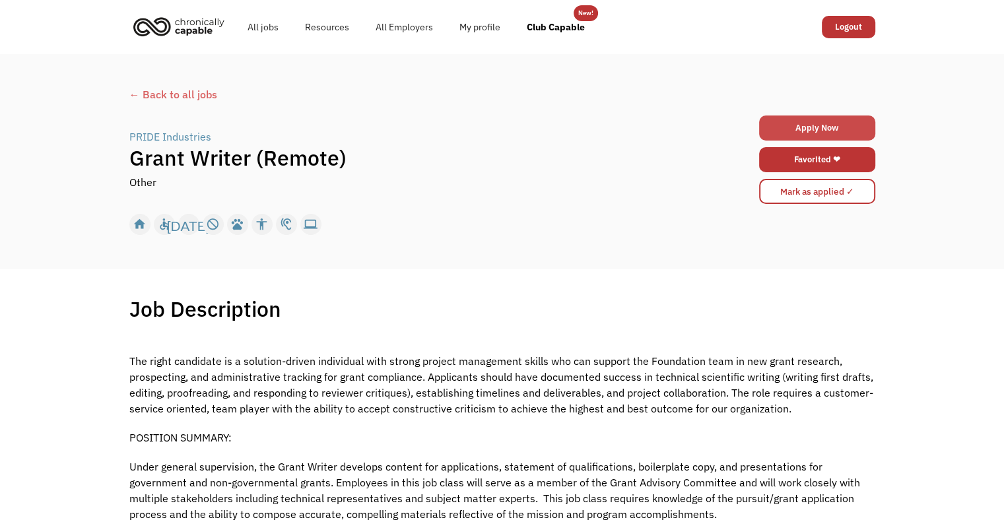
click at [820, 124] on link "Apply Now" at bounding box center [817, 128] width 116 height 25
drag, startPoint x: 534, startPoint y: 121, endPoint x: 447, endPoint y: 203, distance: 119.5
click at [447, 203] on div "PRIDE Industries | Grant Writer (Remote) Other Apply Now 68d74e4476751734e56006…" at bounding box center [502, 159] width 746 height 95
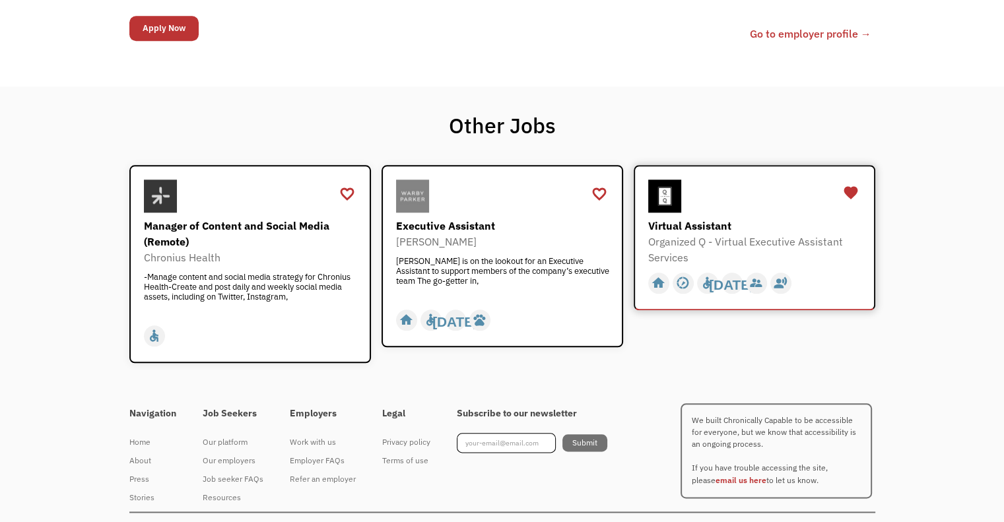
scroll to position [1452, 0]
